Goal: Information Seeking & Learning: Learn about a topic

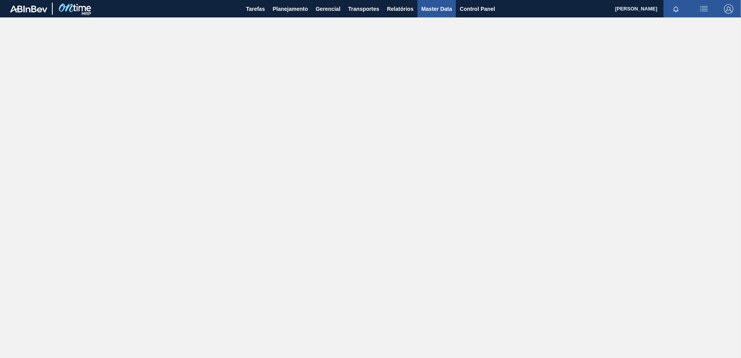
click at [442, 9] on span "Master Data" at bounding box center [436, 8] width 31 height 9
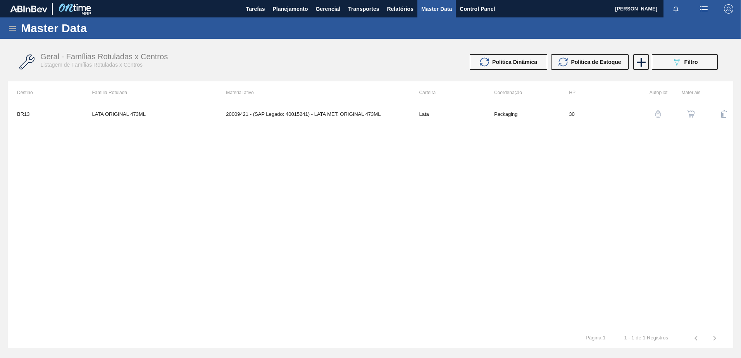
click at [14, 28] on icon at bounding box center [12, 28] width 9 height 9
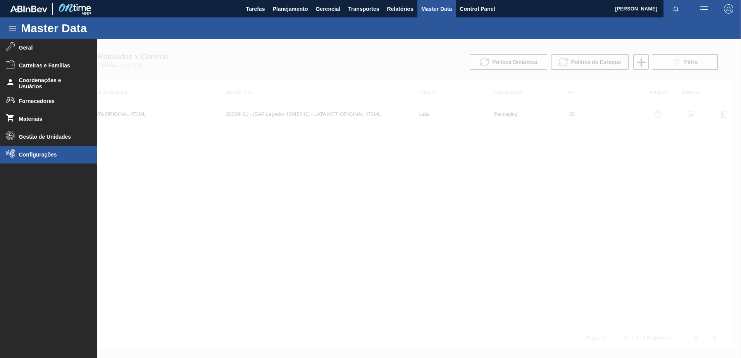
click at [46, 154] on span "Configurações" at bounding box center [51, 154] width 64 height 6
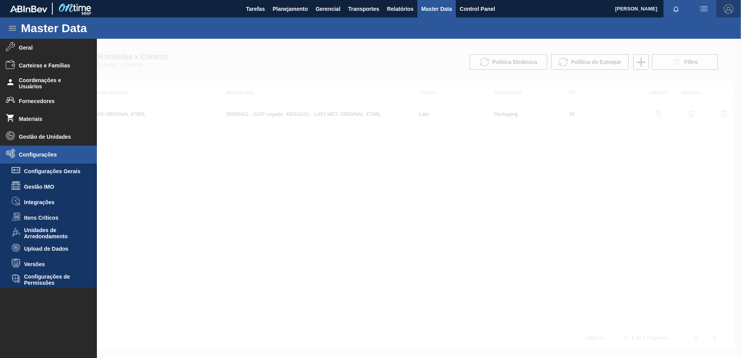
click at [724, 10] on img "button" at bounding box center [728, 8] width 9 height 9
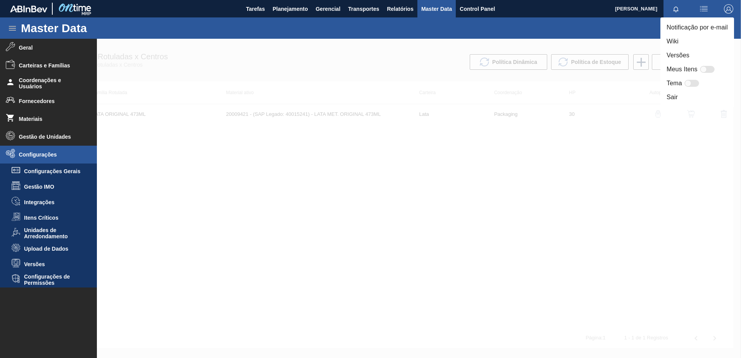
click at [713, 25] on li "Notificação por e-mail" at bounding box center [697, 28] width 74 height 14
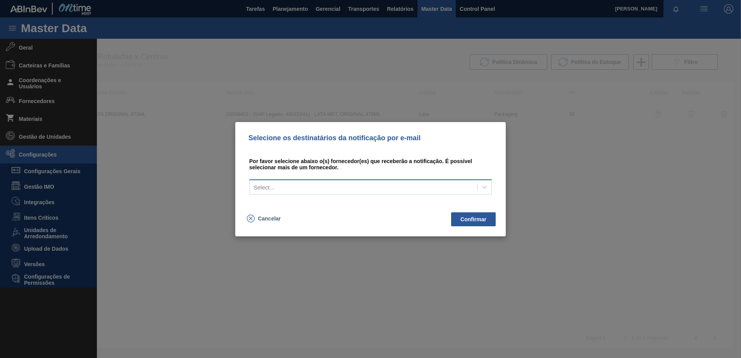
click at [390, 184] on div "Select..." at bounding box center [362, 186] width 227 height 11
click at [339, 154] on div "Por favor selecione abaixo o(s) fornecedor(es) que receberão a notificação. É p…" at bounding box center [370, 178] width 252 height 65
click at [181, 225] on div "Selecione os destinatários da notificação por e-mail Por favor selecione abaixo…" at bounding box center [370, 179] width 741 height 358
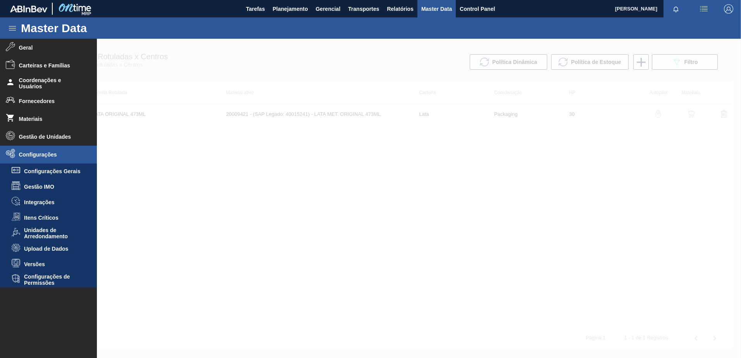
click at [321, 170] on div at bounding box center [370, 198] width 741 height 319
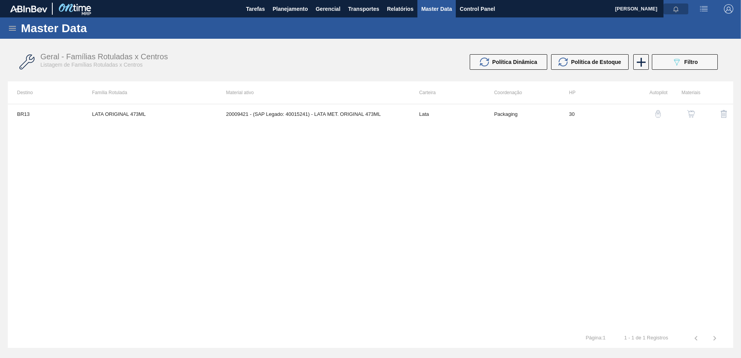
click at [674, 7] on icon "button" at bounding box center [675, 9] width 6 height 6
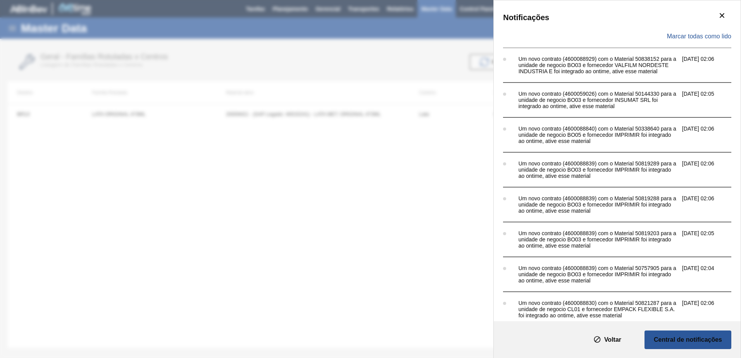
click at [428, 61] on div "Notificações Marcar todas como lido Um novo contrato (4600088929) com o Materia…" at bounding box center [370, 179] width 741 height 358
click at [468, 43] on div "Notificações Marcar todas como lido Um novo contrato (4600088929) com o Materia…" at bounding box center [370, 179] width 741 height 358
drag, startPoint x: 438, startPoint y: 53, endPoint x: 560, endPoint y: 24, distance: 125.4
click at [438, 53] on div "Notificações Marcar todas como lido Um novo contrato (4600088929) com o Materia…" at bounding box center [370, 179] width 741 height 358
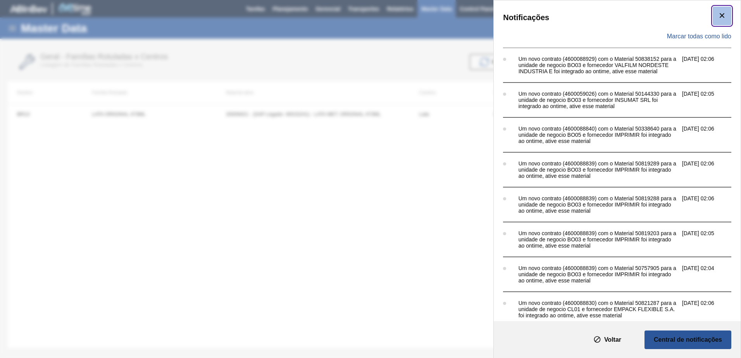
click at [718, 15] on icon "botão de ícone" at bounding box center [721, 15] width 9 height 9
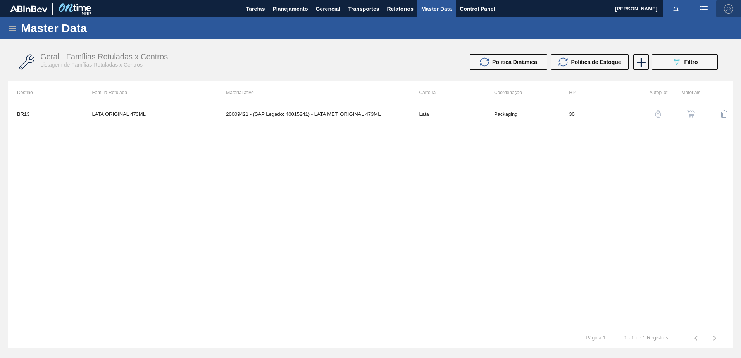
click at [727, 9] on img "button" at bounding box center [728, 8] width 9 height 9
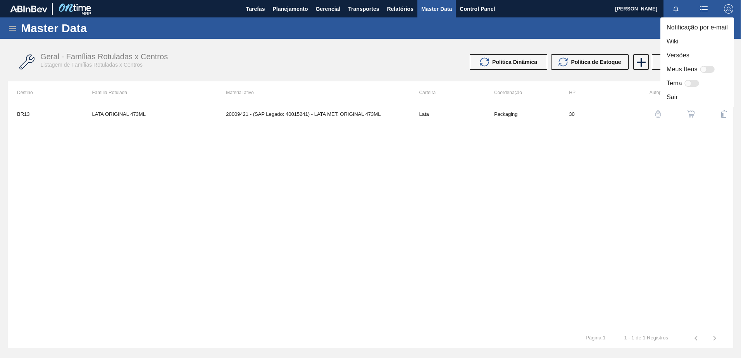
click at [564, 28] on div at bounding box center [370, 179] width 741 height 358
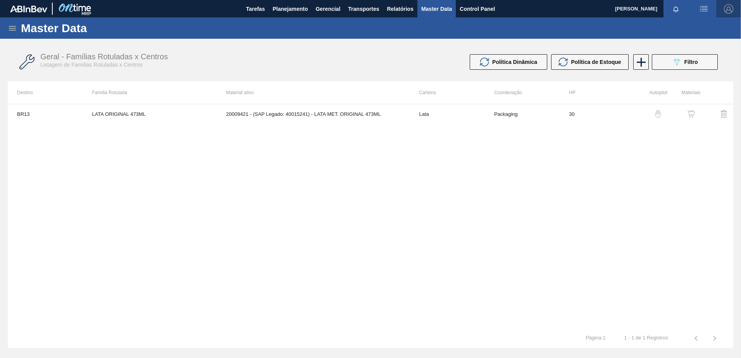
click at [730, 4] on img "button" at bounding box center [728, 8] width 9 height 9
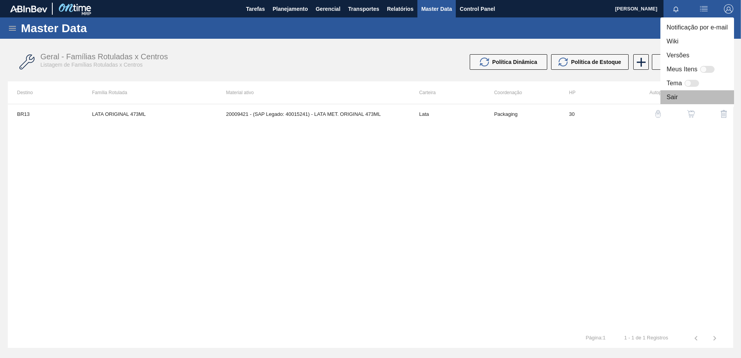
click at [688, 97] on li "Sair" at bounding box center [697, 97] width 74 height 14
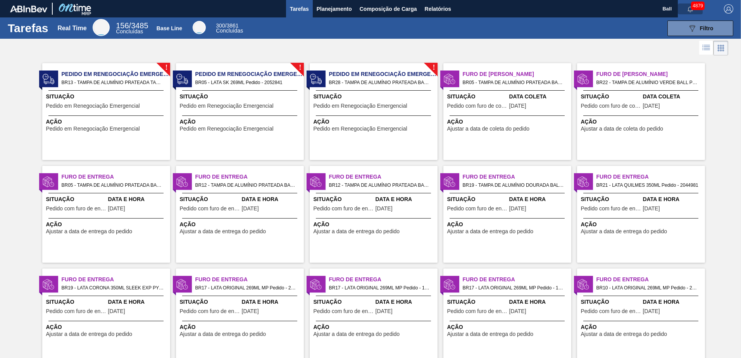
click at [691, 11] on icon "button" at bounding box center [690, 9] width 6 height 6
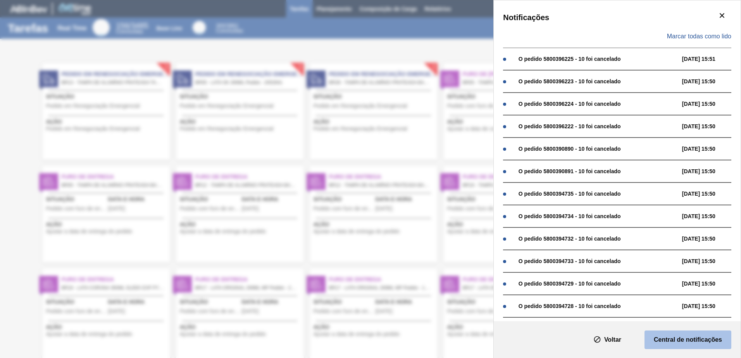
click at [660, 333] on button "Central de notificações" at bounding box center [687, 339] width 87 height 19
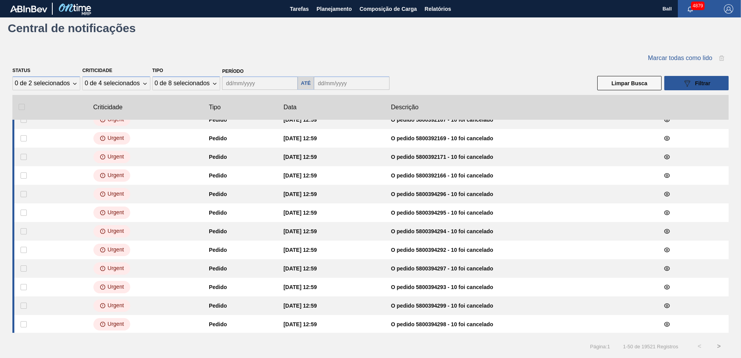
scroll to position [717, 0]
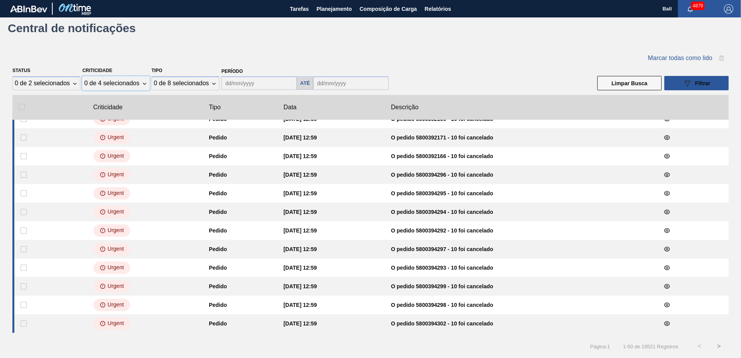
click at [108, 81] on div "0 de 4 selecionados" at bounding box center [111, 83] width 55 height 7
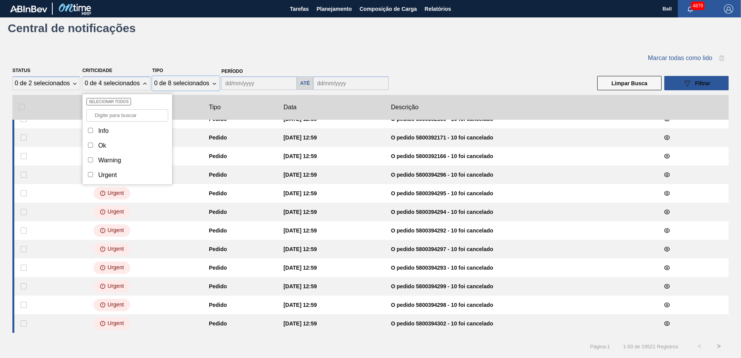
click at [160, 88] on div "0 de 8 selecionados" at bounding box center [185, 83] width 67 height 14
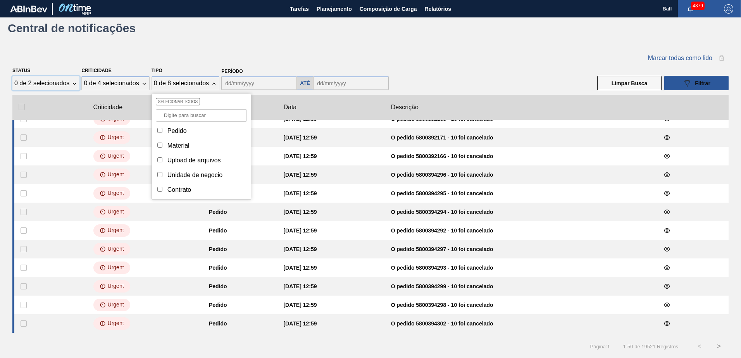
click at [73, 86] on div "0 de 2 selecionados" at bounding box center [45, 83] width 67 height 14
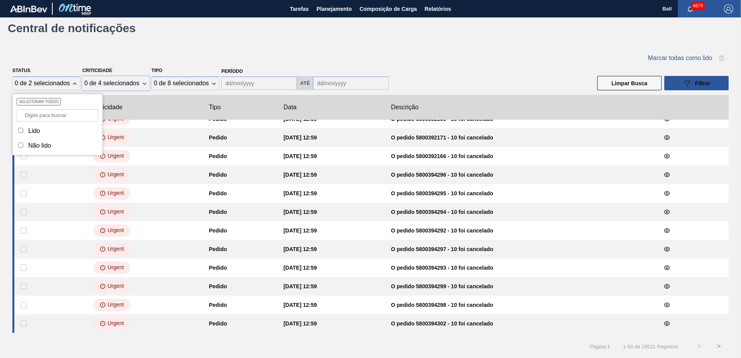
click at [146, 85] on div "0 de 4 selecionados" at bounding box center [115, 83] width 67 height 14
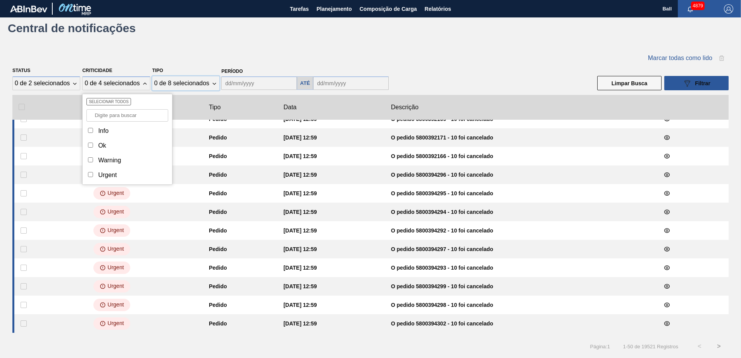
click at [175, 87] on div "0 de 8 selecionados" at bounding box center [185, 83] width 67 height 14
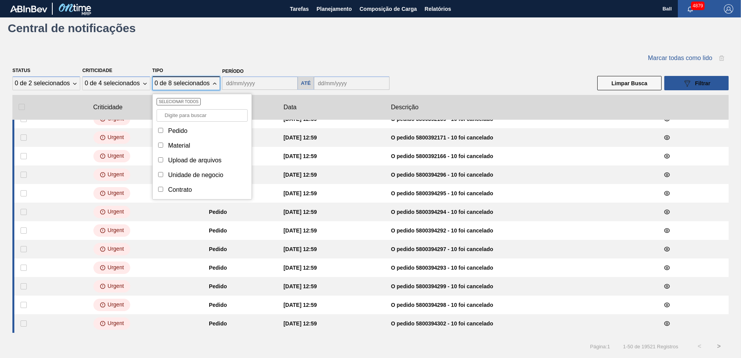
click at [168, 130] on div "Pedido" at bounding box center [177, 130] width 19 height 7
checkbox input "true"
click at [695, 84] on span "Filtrar" at bounding box center [701, 83] width 15 height 6
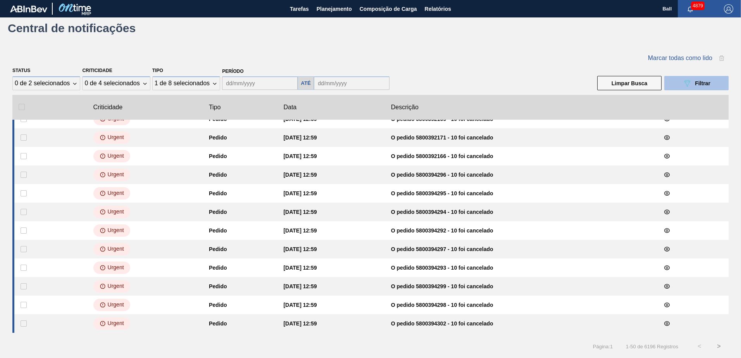
click at [695, 84] on span "Filtrar" at bounding box center [701, 83] width 15 height 6
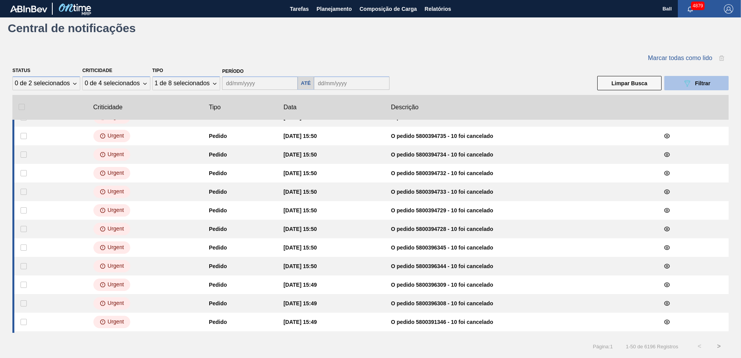
scroll to position [19, 0]
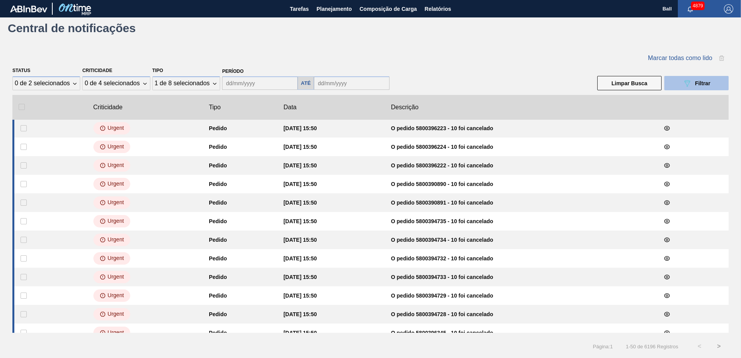
click at [700, 82] on span "Filtrar" at bounding box center [701, 83] width 15 height 6
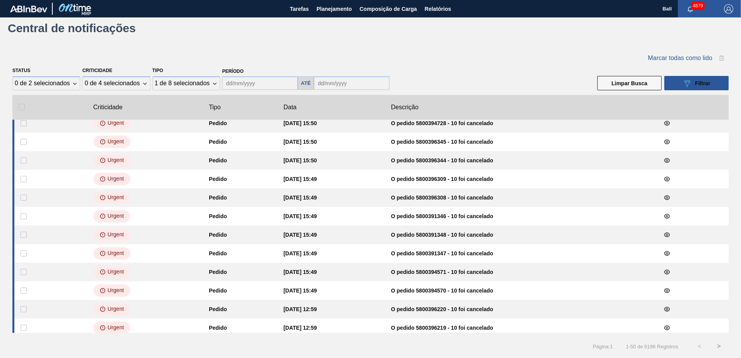
scroll to position [213, 0]
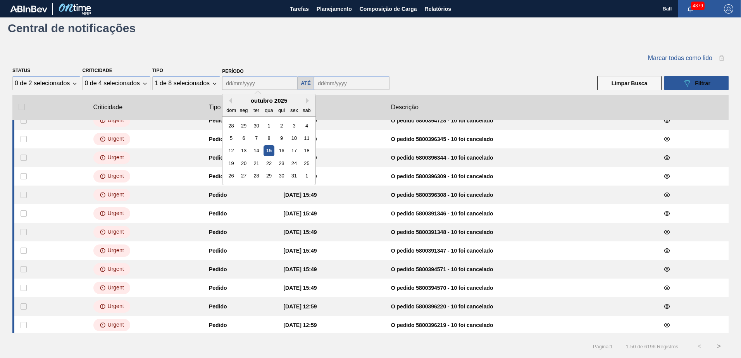
click at [245, 82] on input "collectLabel" at bounding box center [260, 83] width 76 height 14
drag, startPoint x: 266, startPoint y: 126, endPoint x: 283, endPoint y: 110, distance: 22.7
click at [268, 125] on div "1" at bounding box center [269, 125] width 10 height 10
type input "01/10/2025"
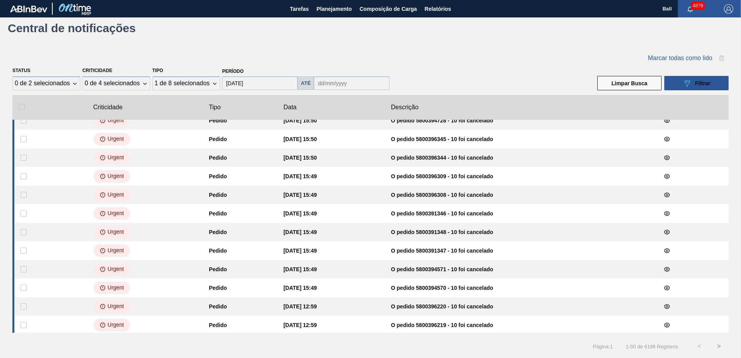
click at [324, 88] on input "text" at bounding box center [352, 83] width 76 height 14
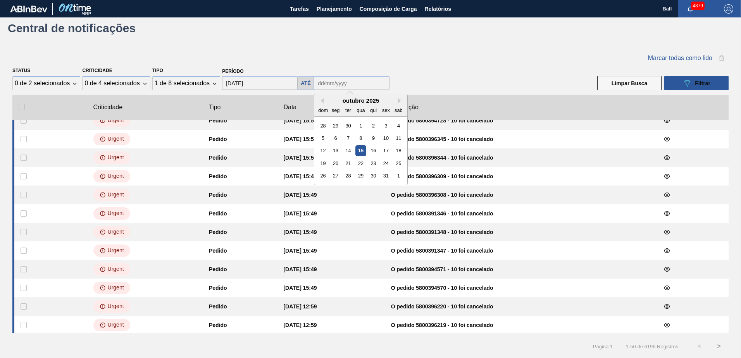
click at [371, 175] on div "30" at bounding box center [373, 175] width 10 height 10
type input "30/10/2025"
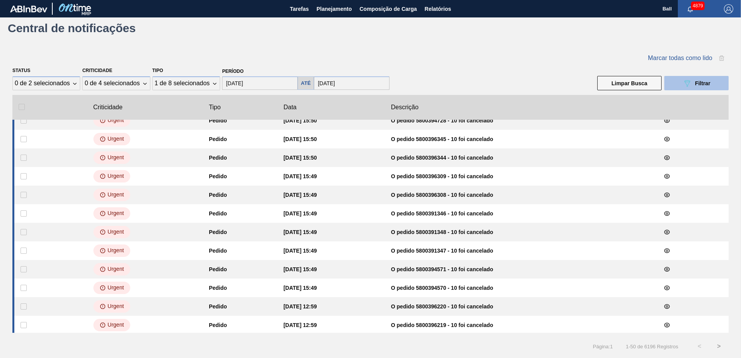
click at [689, 84] on icon "089F7B8B-B2A5-4AFE-B5C0-19BA573D28AC" at bounding box center [686, 83] width 9 height 9
click at [679, 83] on button "089F7B8B-B2A5-4AFE-B5C0-19BA573D28AC Filtrar" at bounding box center [696, 83] width 64 height 14
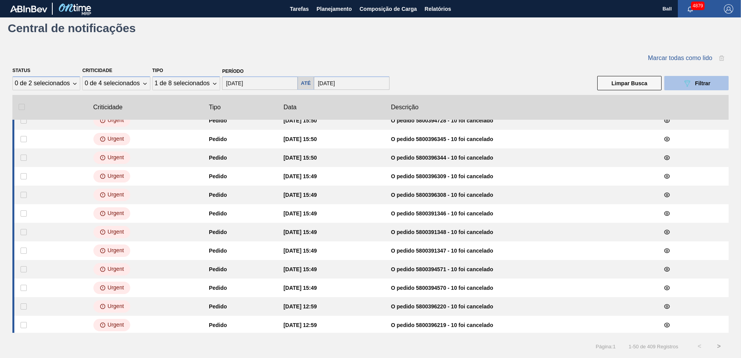
click at [679, 83] on button "089F7B8B-B2A5-4AFE-B5C0-19BA573D28AC Filtrar" at bounding box center [696, 83] width 64 height 14
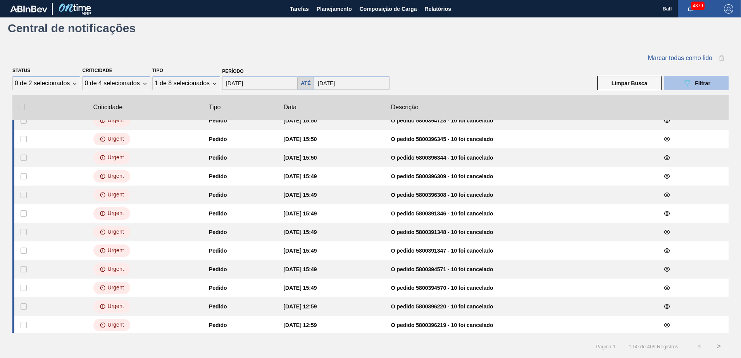
click at [678, 83] on button "089F7B8B-B2A5-4AFE-B5C0-19BA573D28AC Filtrar" at bounding box center [696, 83] width 64 height 14
click at [677, 83] on button "089F7B8B-B2A5-4AFE-B5C0-19BA573D28AC Filtrar" at bounding box center [696, 83] width 64 height 14
click at [675, 82] on button "089F7B8B-B2A5-4AFE-B5C0-19BA573D28AC Filtrar" at bounding box center [696, 83] width 64 height 14
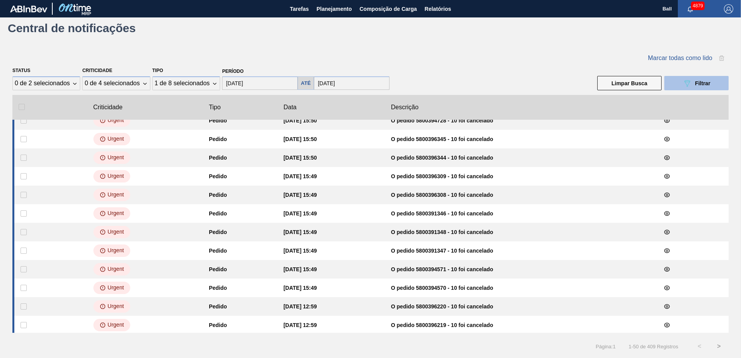
click at [675, 82] on button "089F7B8B-B2A5-4AFE-B5C0-19BA573D28AC Filtrar" at bounding box center [696, 83] width 64 height 14
click at [674, 81] on button "089F7B8B-B2A5-4AFE-B5C0-19BA573D28AC Filtrar" at bounding box center [696, 83] width 64 height 14
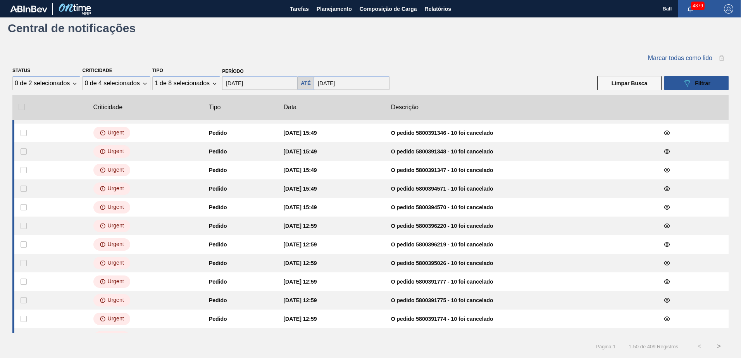
scroll to position [290, 0]
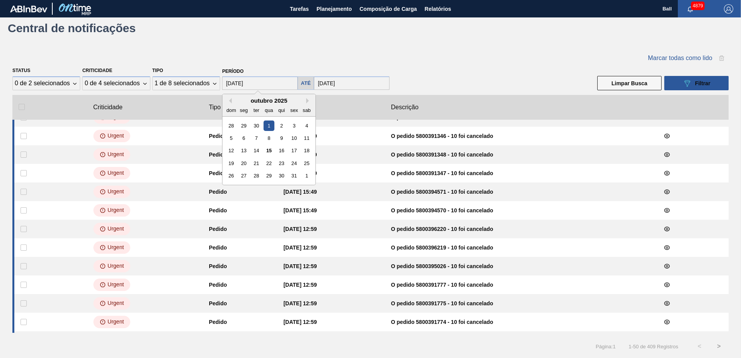
click at [264, 87] on input "01/10/2025" at bounding box center [260, 83] width 76 height 14
click at [278, 159] on div "23" at bounding box center [281, 163] width 10 height 10
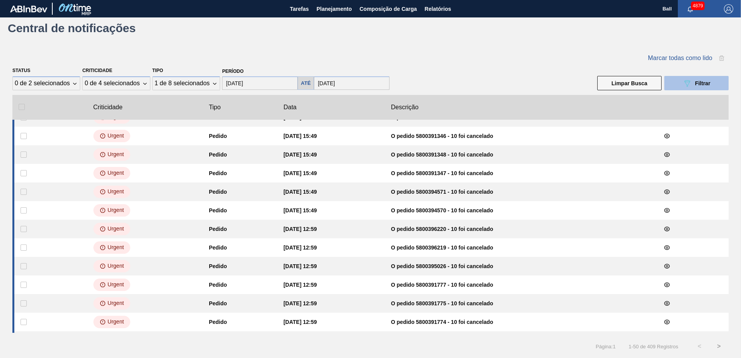
click at [672, 83] on button "089F7B8B-B2A5-4AFE-B5C0-19BA573D28AC Filtrar" at bounding box center [696, 83] width 64 height 14
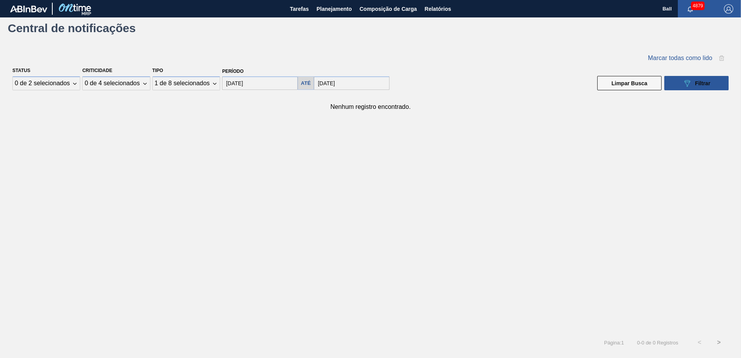
drag, startPoint x: 435, startPoint y: 76, endPoint x: 351, endPoint y: 80, distance: 84.2
click at [434, 76] on div "Status 0 de 2 selecionados Criticidade 0 de 4 selecionados Tipo 1 de 8 selecion…" at bounding box center [370, 78] width 716 height 26
click at [245, 85] on input "23/10/2025" at bounding box center [260, 83] width 76 height 14
click at [261, 124] on div "30" at bounding box center [256, 125] width 10 height 10
type input "30/09/2025"
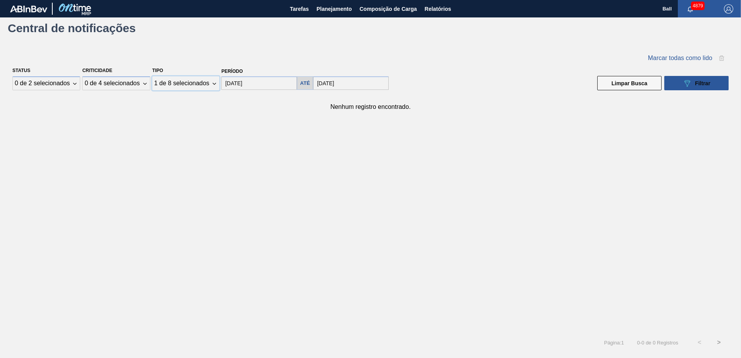
click at [193, 85] on div "1 de 8 selecionados" at bounding box center [181, 83] width 55 height 7
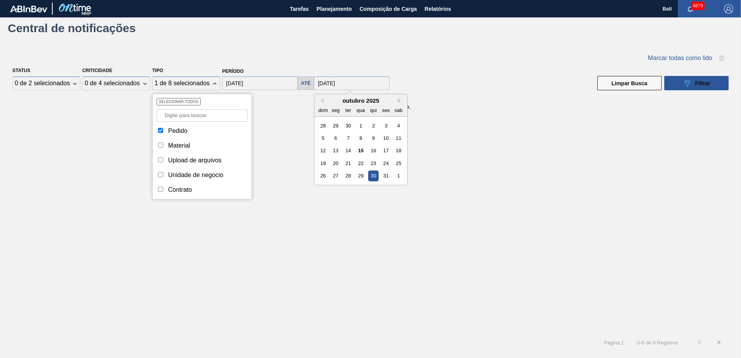
click at [345, 81] on input "30/10/2025" at bounding box center [352, 83] width 76 height 14
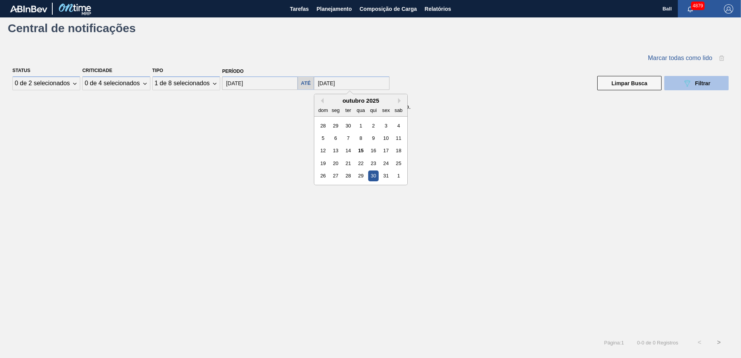
click at [689, 83] on icon "089F7B8B-B2A5-4AFE-B5C0-19BA573D28AC" at bounding box center [686, 83] width 9 height 9
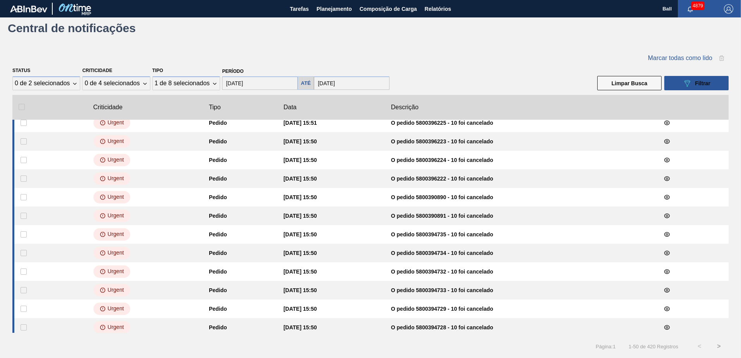
scroll to position [0, 0]
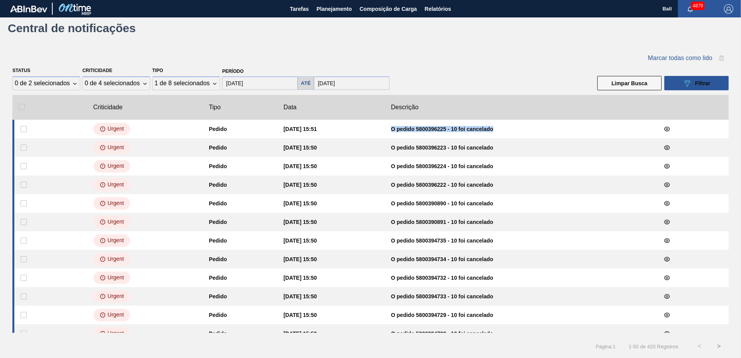
drag, startPoint x: 507, startPoint y: 132, endPoint x: 397, endPoint y: 133, distance: 110.4
click at [397, 133] on clb-table-tbody-cell "O pedido 5800396225 - 10 foi cancelado" at bounding box center [519, 129] width 269 height 19
click at [694, 11] on span "button" at bounding box center [690, 9] width 19 height 6
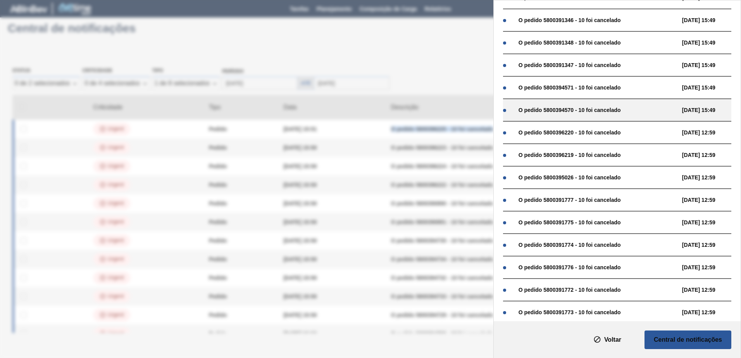
scroll to position [410, 0]
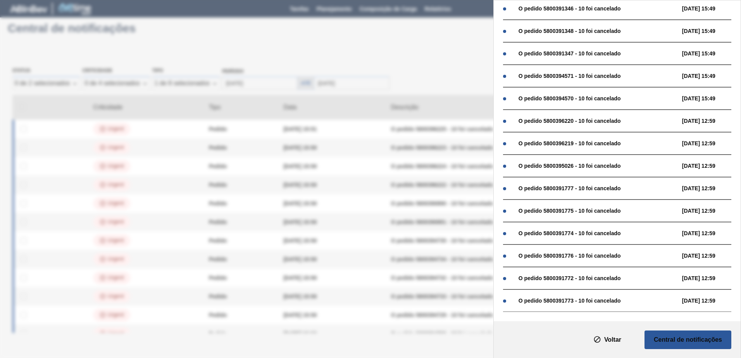
click at [442, 62] on div "Notificações Marcar todas como lido O pedido 5800396225 - 10 foi cancelado 15/1…" at bounding box center [370, 179] width 741 height 358
click at [449, 64] on div "Notificações Marcar todas como lido O pedido 5800396225 - 10 foi cancelado 15/1…" at bounding box center [370, 179] width 741 height 358
click at [441, 41] on div "Notificações Marcar todas como lido O pedido 5800396225 - 10 foi cancelado 15/1…" at bounding box center [370, 179] width 741 height 358
click at [381, 28] on div "Notificações Marcar todas como lido O pedido 5800396225 - 10 foi cancelado 15/1…" at bounding box center [370, 179] width 741 height 358
click at [193, 22] on div "Notificações Marcar todas como lido O pedido 5800396225 - 10 foi cancelado 15/1…" at bounding box center [370, 179] width 741 height 358
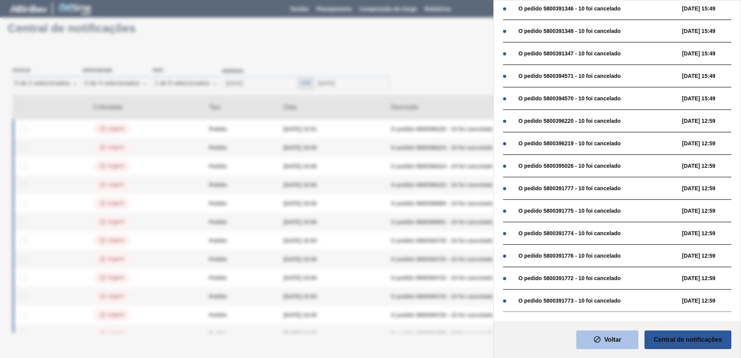
click at [593, 337] on icon "texto" at bounding box center [597, 339] width 8 height 8
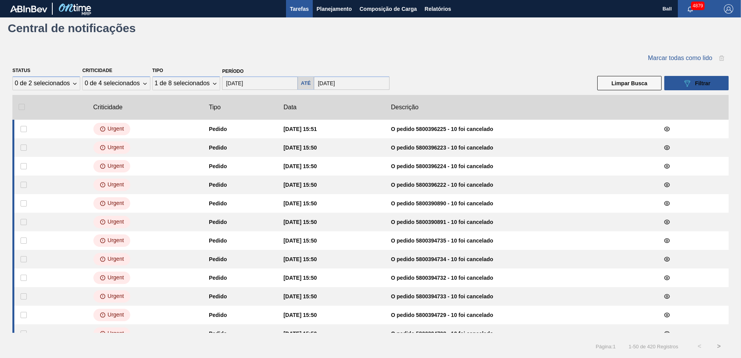
click at [302, 12] on span "Tarefas" at bounding box center [299, 8] width 19 height 9
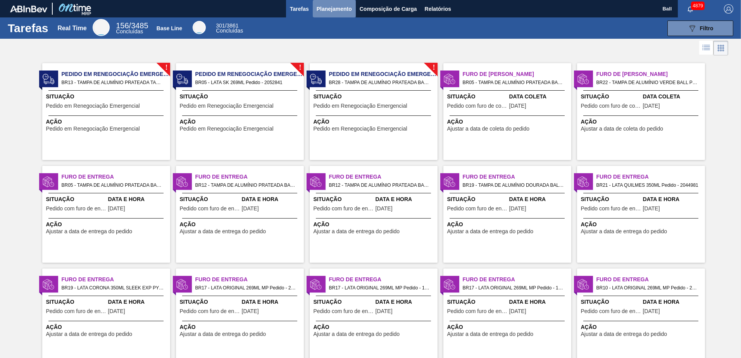
click at [344, 7] on span "Planejamento" at bounding box center [333, 8] width 35 height 9
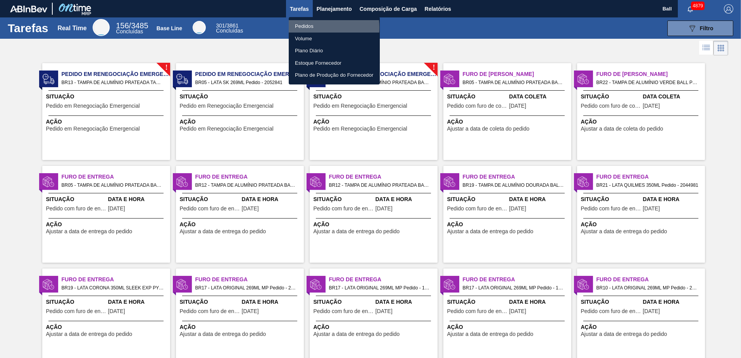
click at [315, 27] on li "Pedidos" at bounding box center [334, 26] width 91 height 12
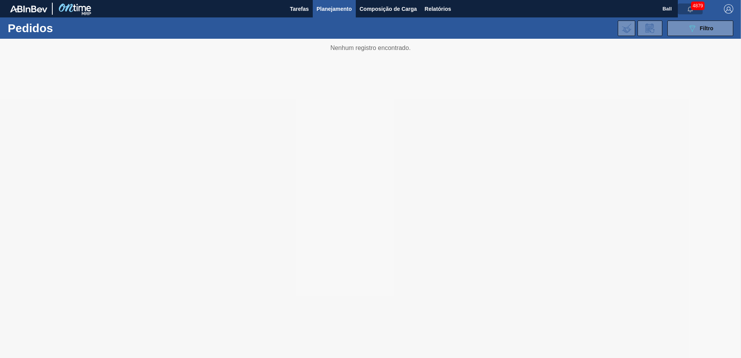
click at [687, 6] on icon "button" at bounding box center [690, 9] width 6 height 6
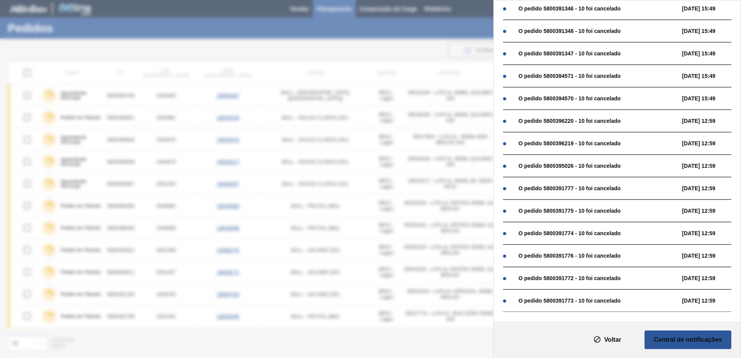
click at [358, 50] on div "Notificações Marcar todas como lido O pedido 5800396225 - 10 foi cancelado 15/1…" at bounding box center [370, 179] width 741 height 358
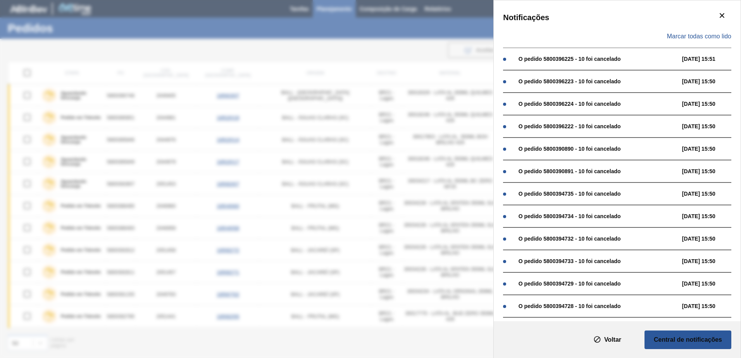
click at [398, 64] on div "Notificações Marcar todas como lido O pedido 5800396225 - 10 foi cancelado 15/1…" at bounding box center [370, 179] width 741 height 358
click at [364, 53] on div "Notificações Marcar todas como lido O pedido 5800396225 - 10 foi cancelado 15/1…" at bounding box center [370, 179] width 741 height 358
drag, startPoint x: 330, startPoint y: 44, endPoint x: 657, endPoint y: 10, distance: 328.6
click at [341, 45] on div "Notificações Marcar todas como lido O pedido 5800396225 - 10 foi cancelado 15/1…" at bounding box center [370, 179] width 741 height 358
click at [717, 15] on icon "botão de ícone" at bounding box center [721, 15] width 9 height 9
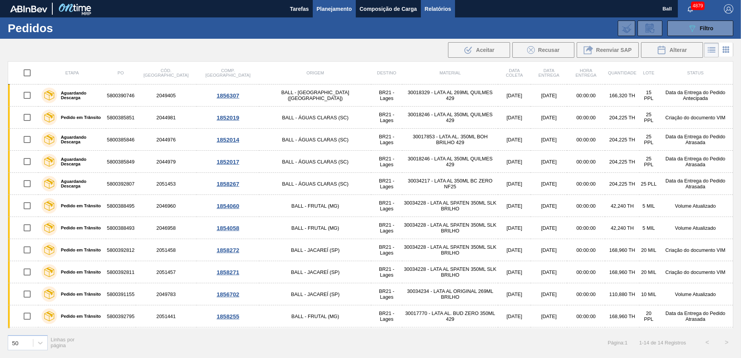
click at [447, 5] on span "Relatórios" at bounding box center [438, 8] width 26 height 9
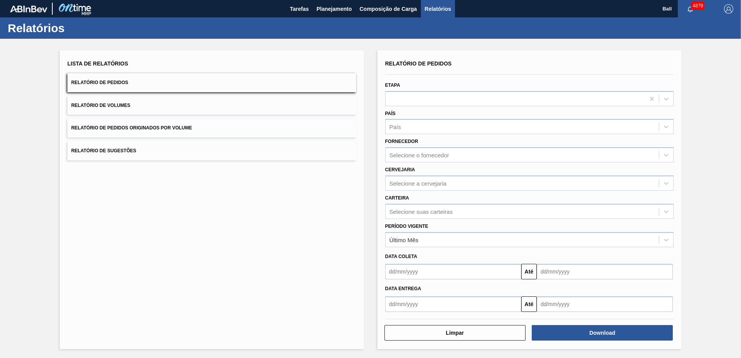
click at [461, 275] on input "text" at bounding box center [453, 271] width 136 height 15
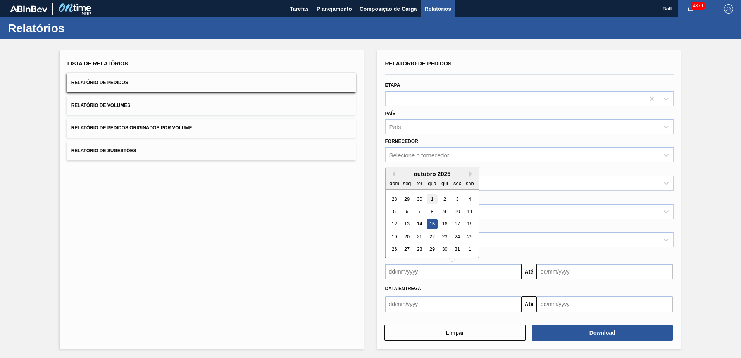
click at [433, 202] on div "1" at bounding box center [431, 199] width 10 height 10
type input "01/10/2025"
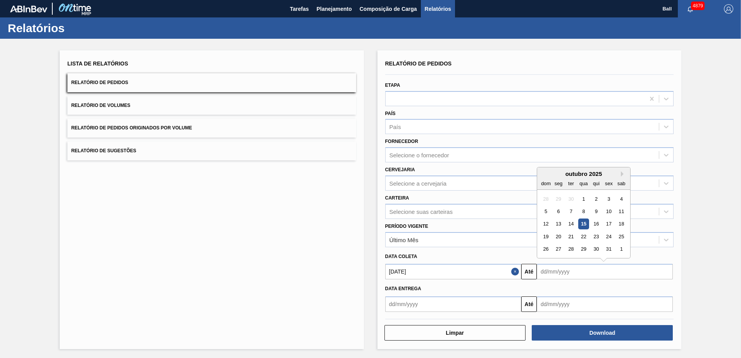
click at [571, 277] on input "text" at bounding box center [604, 271] width 136 height 15
click at [595, 249] on div "30" at bounding box center [596, 249] width 10 height 10
type input "30/10/2025"
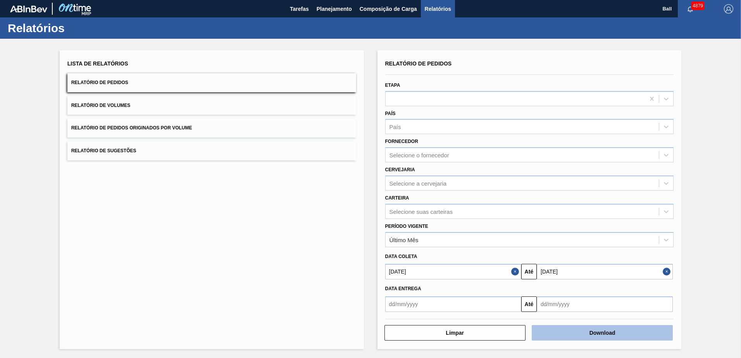
click at [580, 333] on button "Download" at bounding box center [601, 332] width 141 height 15
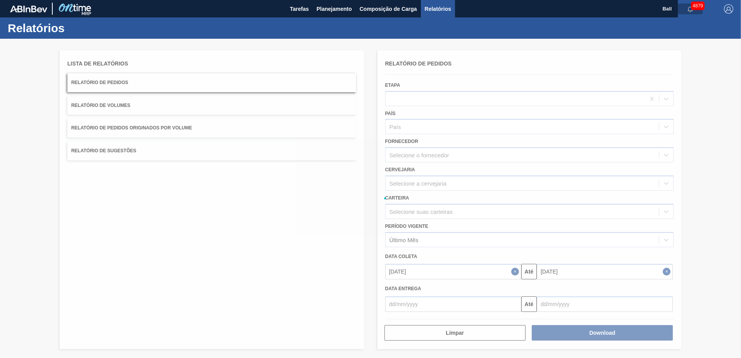
click at [687, 10] on icon "button" at bounding box center [690, 9] width 6 height 6
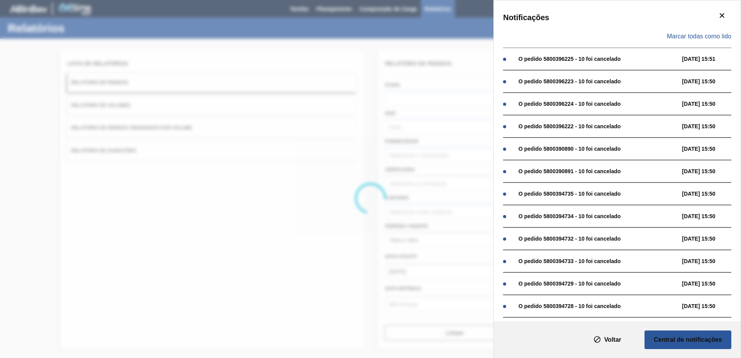
click at [375, 42] on div "Notificações Marcar todas como lido O pedido 5800396225 - 10 foi cancelado 15/1…" at bounding box center [370, 179] width 741 height 358
click at [366, 43] on div "Notificações Marcar todas como lido O pedido 5800396225 - 10 foi cancelado 15/1…" at bounding box center [370, 179] width 741 height 358
click at [726, 12] on button "botão de ícone" at bounding box center [721, 16] width 19 height 19
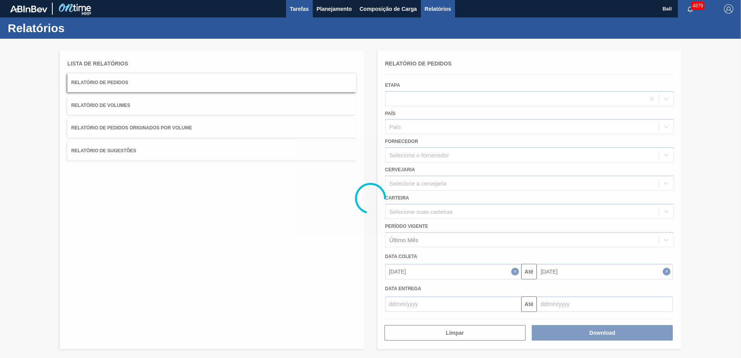
click at [296, 11] on span "Tarefas" at bounding box center [299, 8] width 19 height 9
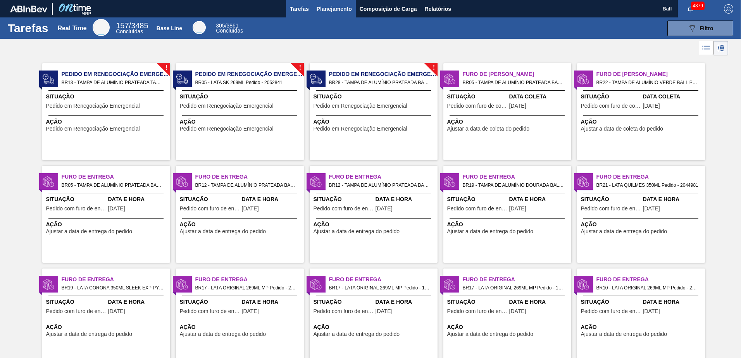
click at [328, 14] on button "Planejamento" at bounding box center [334, 8] width 43 height 17
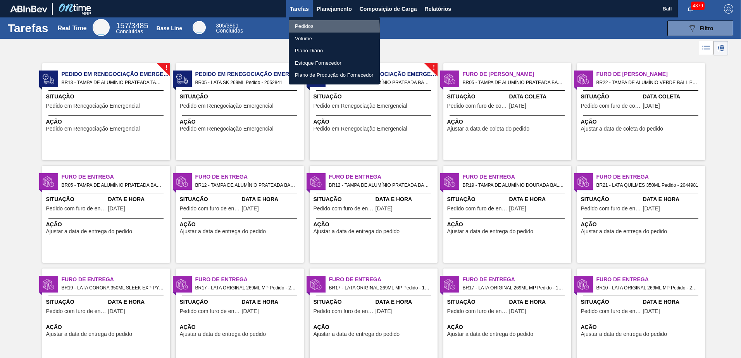
click at [310, 29] on li "Pedidos" at bounding box center [334, 26] width 91 height 12
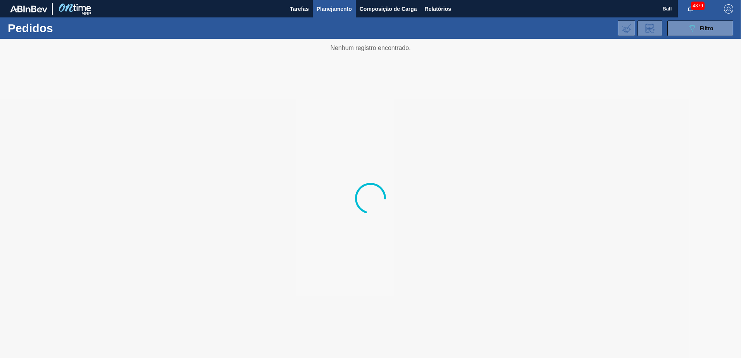
click at [695, 9] on span "4879" at bounding box center [698, 6] width 14 height 9
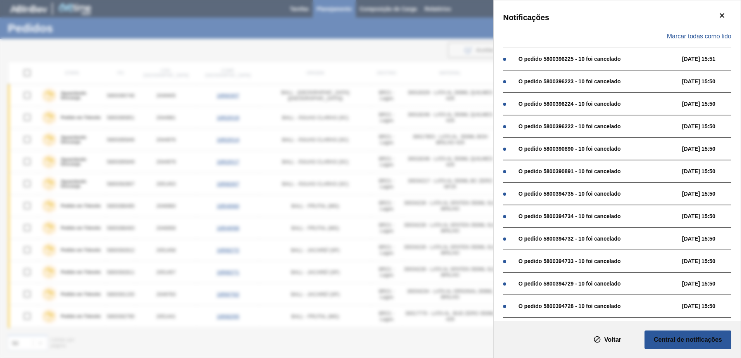
click at [385, 64] on div "Notificações Marcar todas como lido O pedido 5800396225 - 10 foi cancelado 15/1…" at bounding box center [370, 179] width 741 height 358
click at [402, 52] on div "Notificações Marcar todas como lido O pedido 5800396225 - 10 foi cancelado 15/1…" at bounding box center [370, 179] width 741 height 358
click at [722, 13] on icon "botão de ícone" at bounding box center [721, 15] width 9 height 9
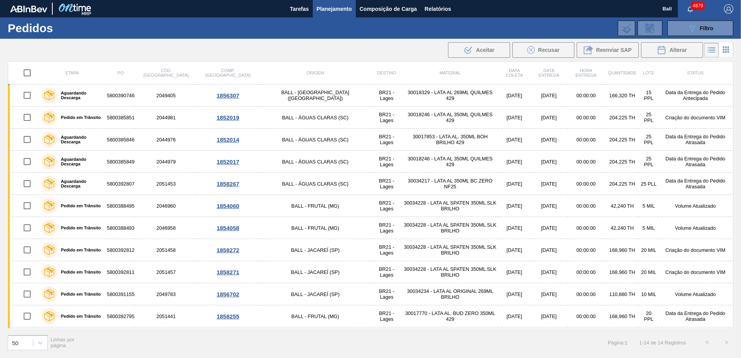
click at [694, 10] on span "button" at bounding box center [690, 9] width 19 height 6
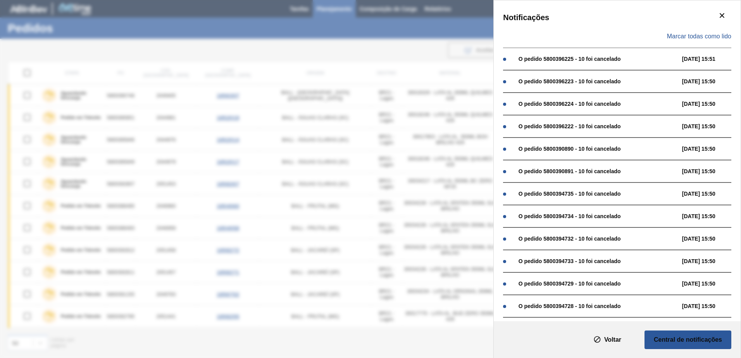
click at [393, 43] on div "Notificações Marcar todas como lido O pedido 5800396225 - 10 foi cancelado 15/1…" at bounding box center [370, 179] width 741 height 358
click at [393, 42] on div "Notificações Marcar todas como lido O pedido 5800396225 - 10 foi cancelado 15/1…" at bounding box center [370, 179] width 741 height 358
click at [399, 50] on div "Notificações Marcar todas como lido O pedido 5800396225 - 10 foi cancelado 15/1…" at bounding box center [370, 179] width 741 height 358
click at [721, 17] on icon "botão de ícone" at bounding box center [721, 15] width 9 height 9
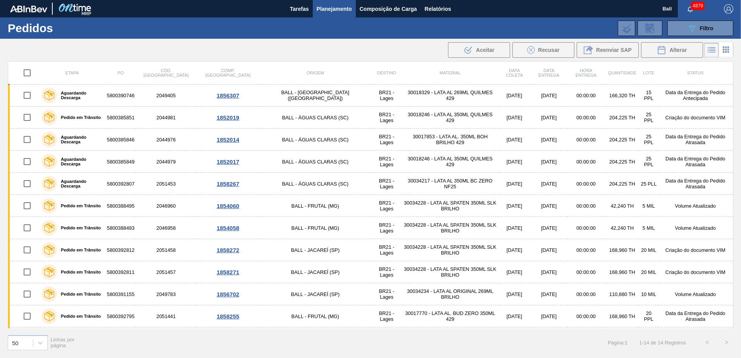
click at [723, 12] on span "button" at bounding box center [728, 8] width 19 height 9
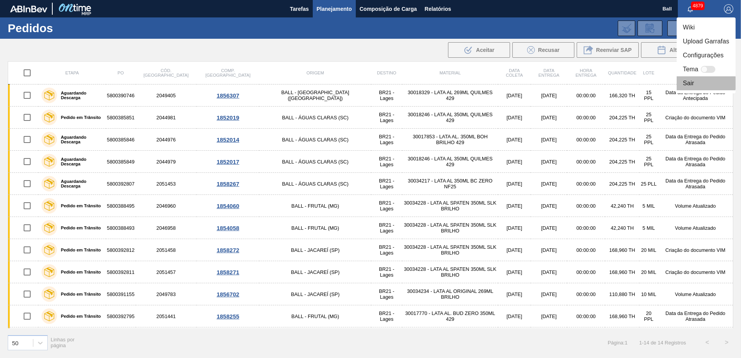
click at [692, 83] on li "Sair" at bounding box center [705, 83] width 59 height 14
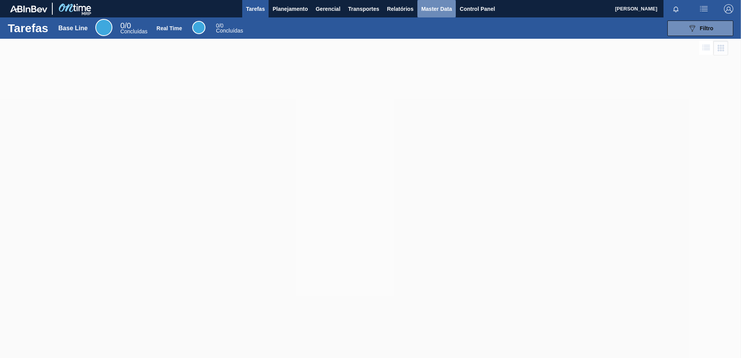
click at [450, 9] on span "Master Data" at bounding box center [436, 8] width 31 height 9
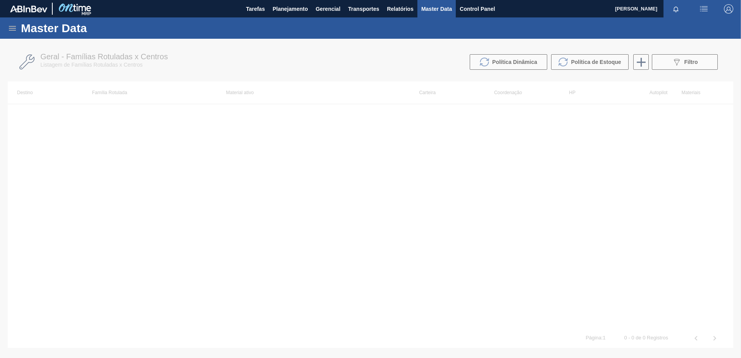
click at [13, 26] on icon at bounding box center [12, 28] width 7 height 5
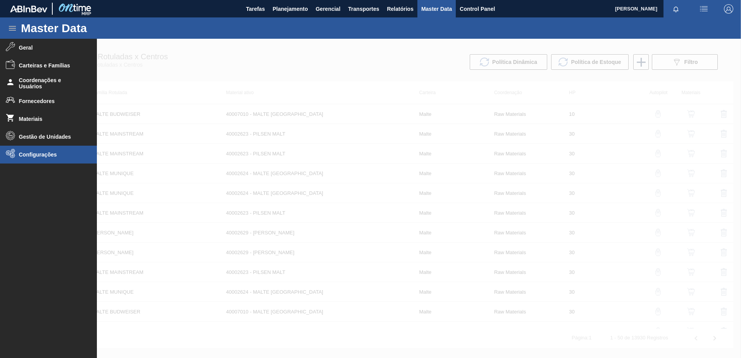
click at [34, 153] on span "Configurações" at bounding box center [51, 154] width 64 height 6
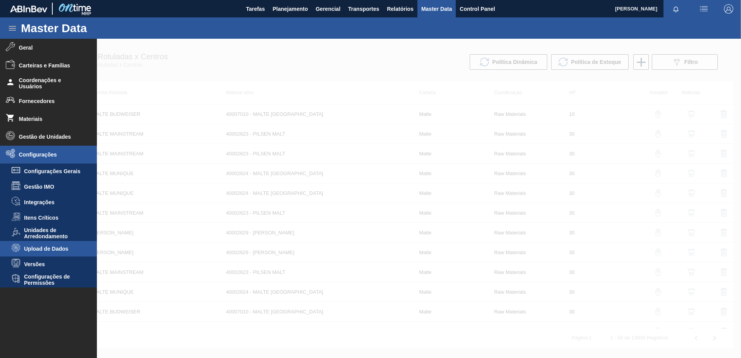
click at [58, 250] on span "Upload de Dados" at bounding box center [54, 249] width 60 height 6
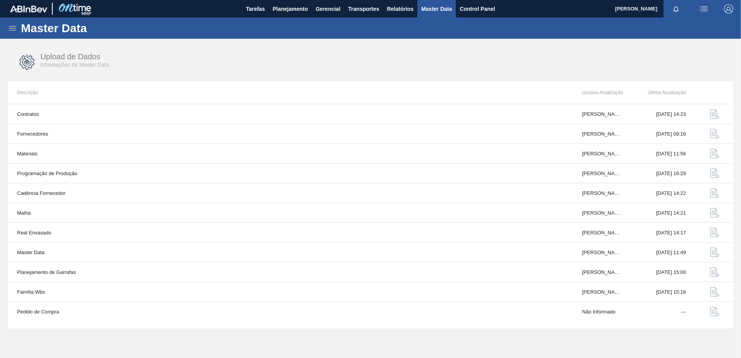
click at [15, 30] on icon at bounding box center [12, 28] width 7 height 5
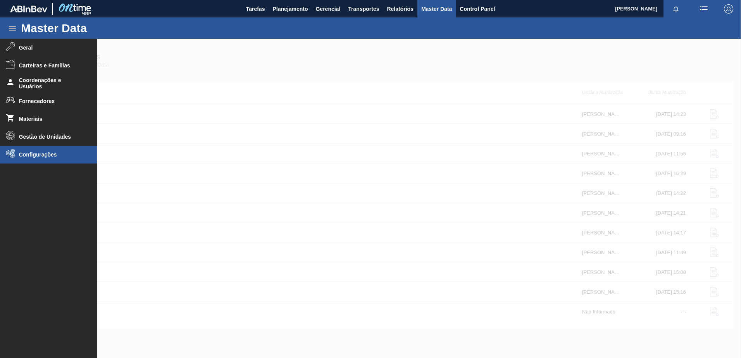
click at [62, 159] on li "Configurações" at bounding box center [48, 155] width 97 height 18
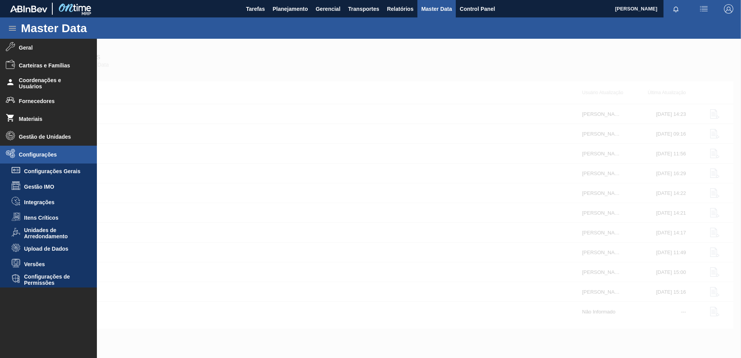
click at [364, 110] on div at bounding box center [370, 198] width 741 height 319
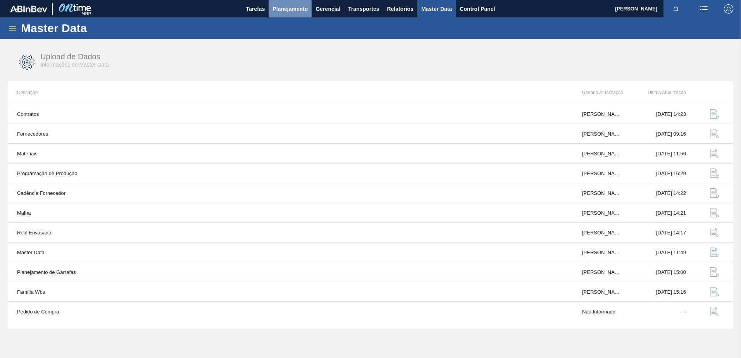
click at [292, 8] on span "Planejamento" at bounding box center [289, 8] width 35 height 9
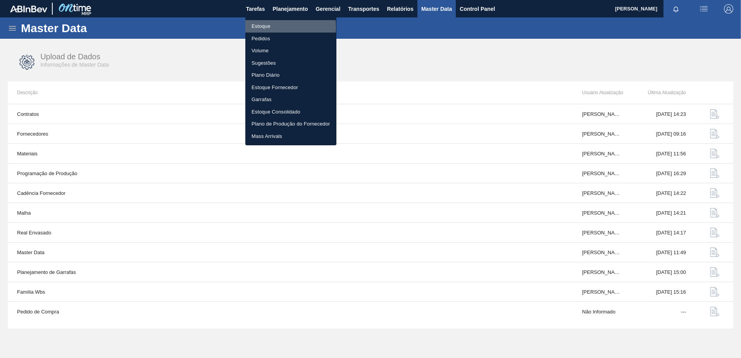
click at [266, 27] on li "Estoque" at bounding box center [290, 26] width 91 height 12
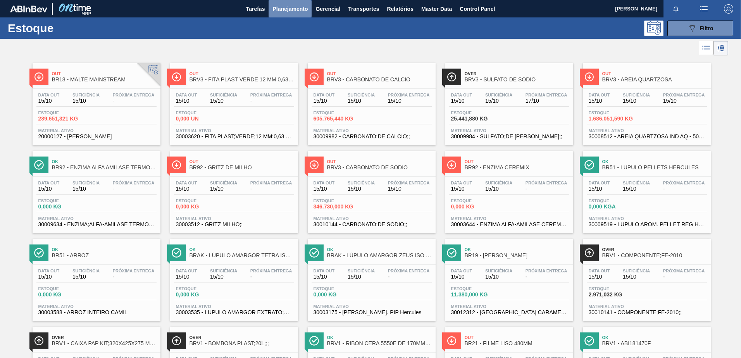
click at [286, 11] on span "Planejamento" at bounding box center [289, 8] width 35 height 9
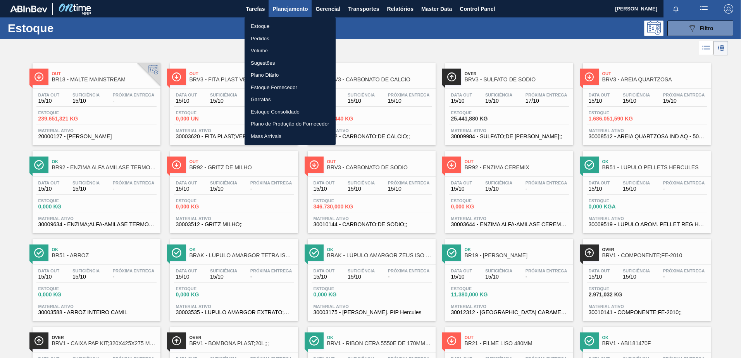
click at [276, 62] on li "Sugestões" at bounding box center [289, 63] width 91 height 12
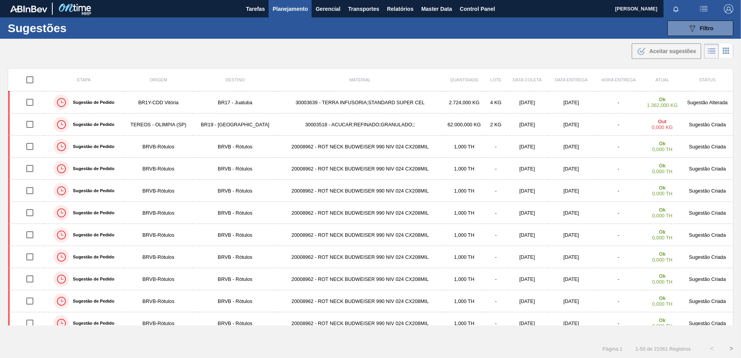
click at [27, 76] on input "checkbox" at bounding box center [30, 80] width 16 height 16
checkbox input "true"
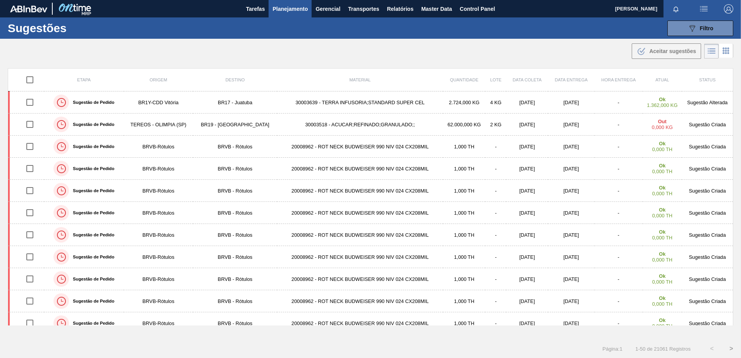
checkbox input "true"
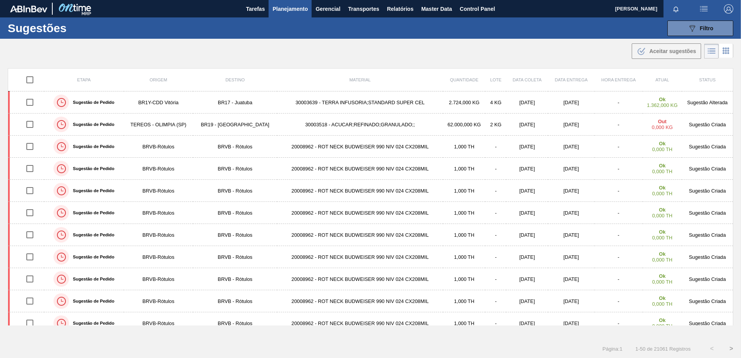
checkbox input "true"
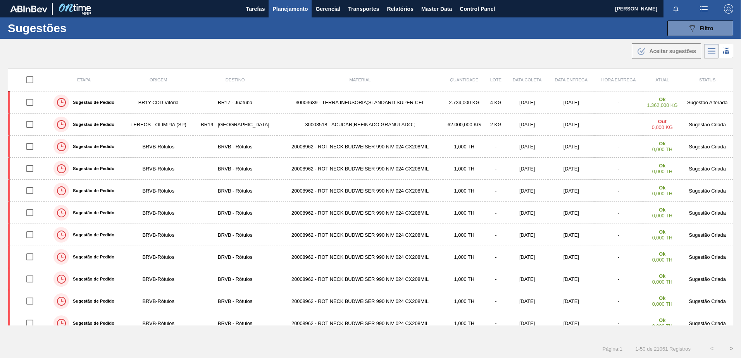
checkbox input "true"
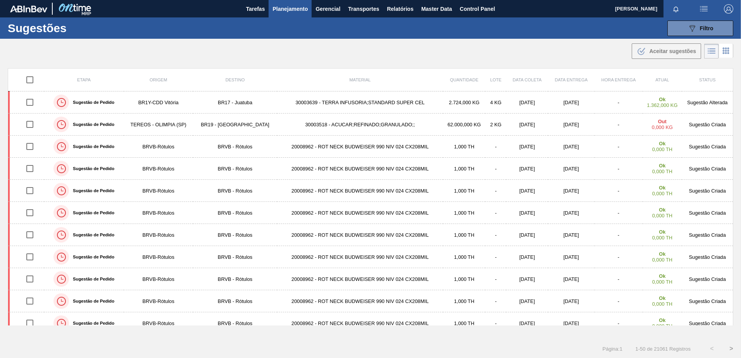
checkbox input "true"
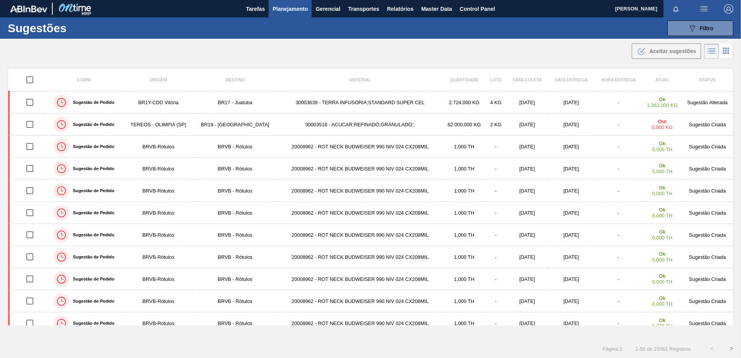
checkbox input "true"
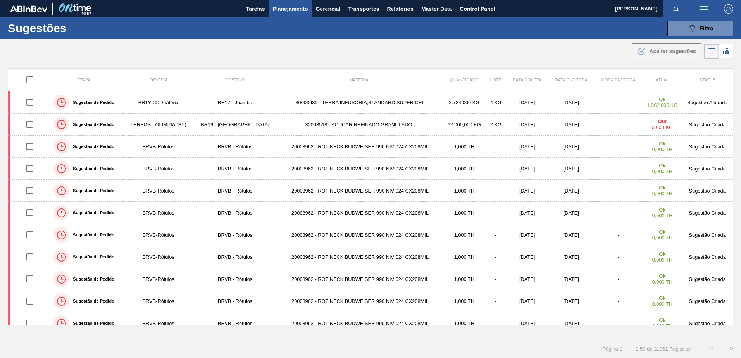
checkbox input "true"
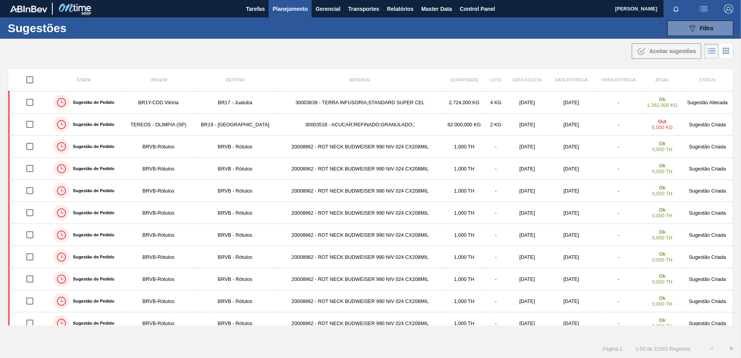
checkbox input "true"
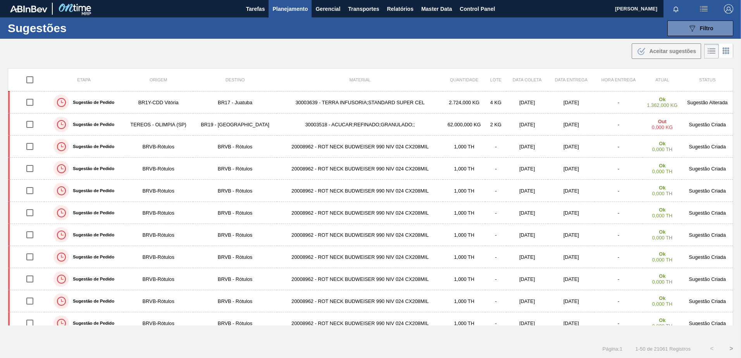
checkbox input "true"
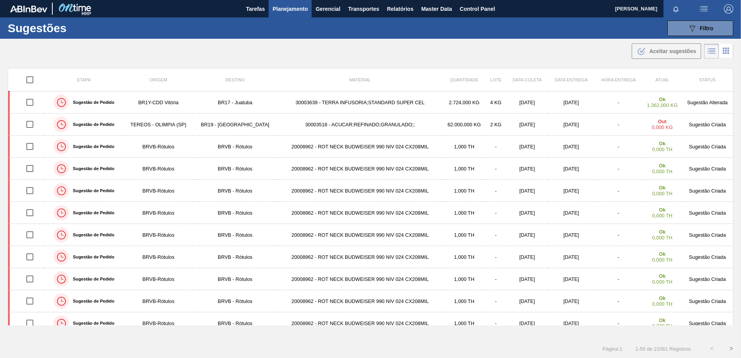
checkbox input "true"
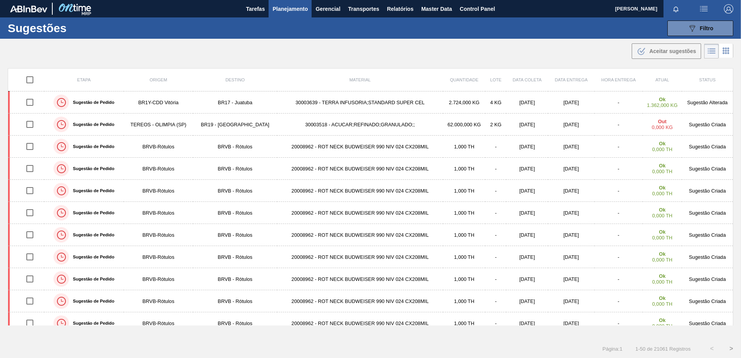
checkbox input "true"
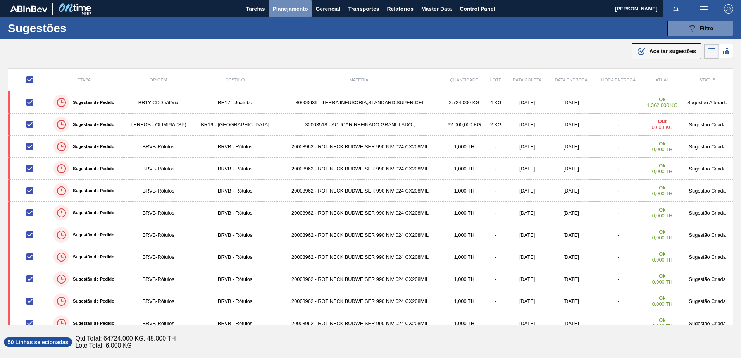
click at [284, 9] on span "Planejamento" at bounding box center [289, 8] width 35 height 9
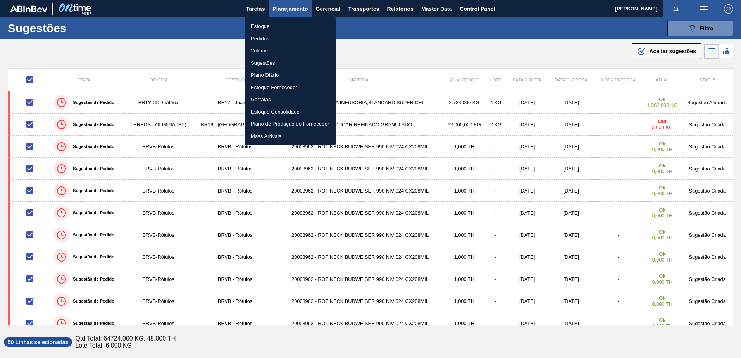
click at [267, 27] on li "Estoque" at bounding box center [289, 26] width 91 height 12
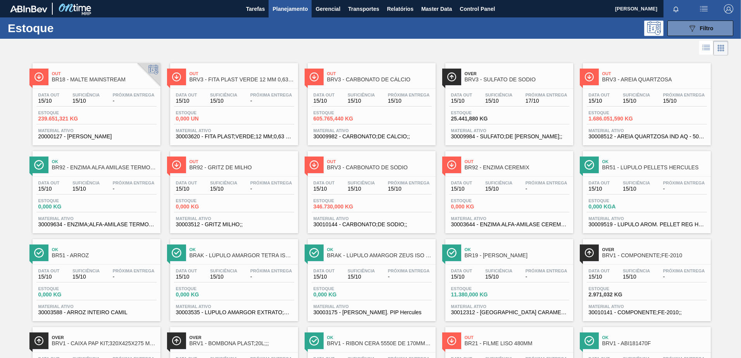
click at [716, 52] on icon at bounding box center [720, 47] width 9 height 9
click at [708, 48] on icon at bounding box center [705, 47] width 9 height 9
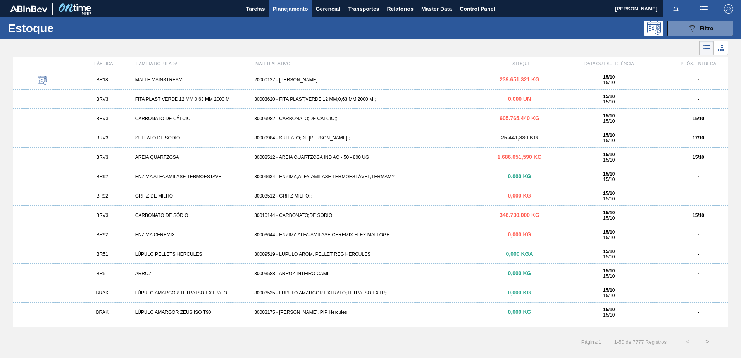
click at [720, 46] on icon at bounding box center [720, 47] width 9 height 9
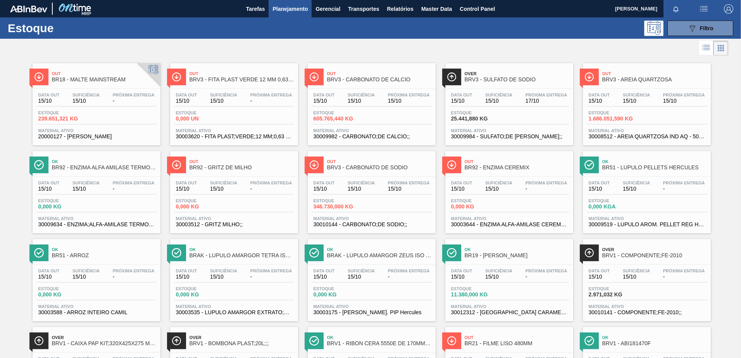
click at [712, 46] on li at bounding box center [706, 48] width 14 height 14
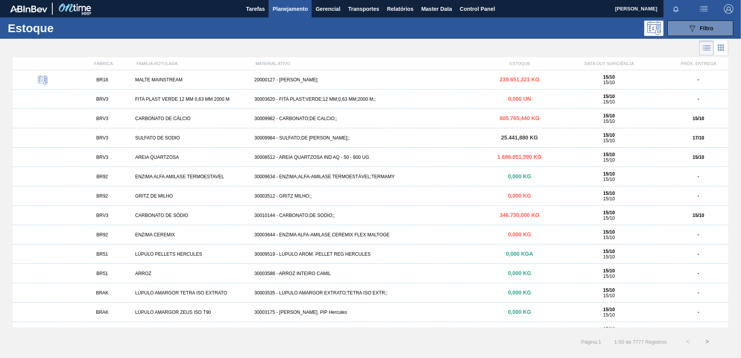
click at [720, 50] on icon at bounding box center [720, 47] width 9 height 9
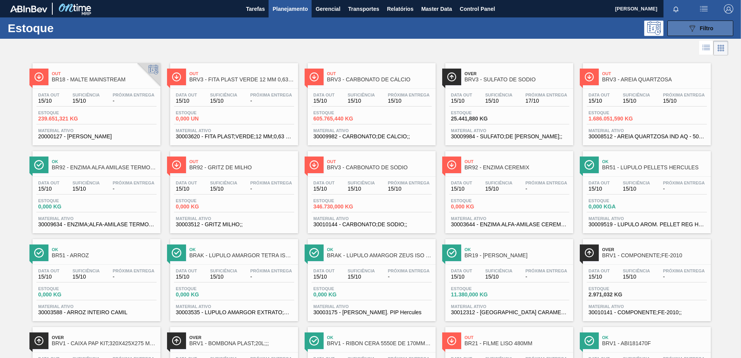
click at [710, 30] on span "Filtro" at bounding box center [707, 28] width 14 height 6
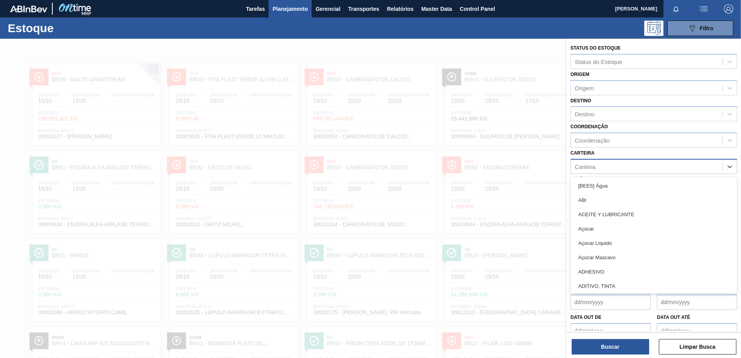
click at [595, 166] on div "Carteira" at bounding box center [584, 166] width 21 height 7
type input "lata"
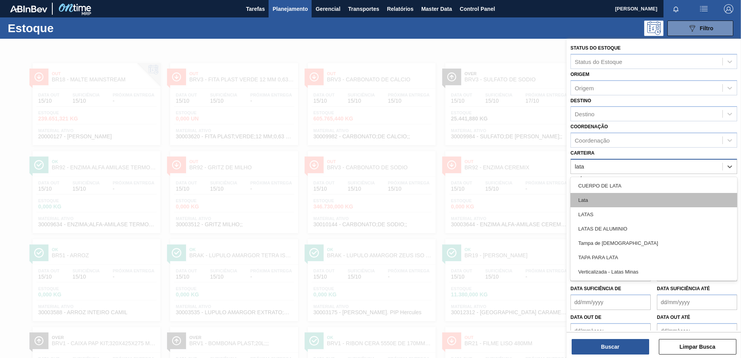
click at [594, 200] on div "Lata" at bounding box center [653, 200] width 167 height 14
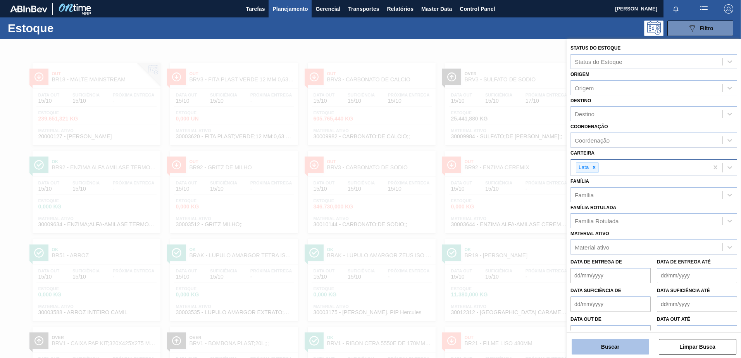
click at [620, 340] on button "Buscar" at bounding box center [609, 346] width 77 height 15
